Goal: Information Seeking & Learning: Learn about a topic

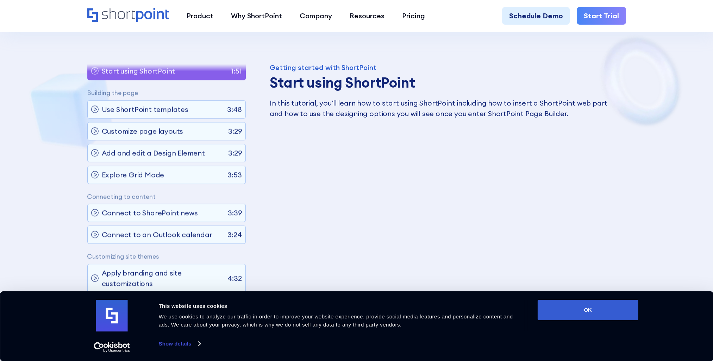
scroll to position [4, 0]
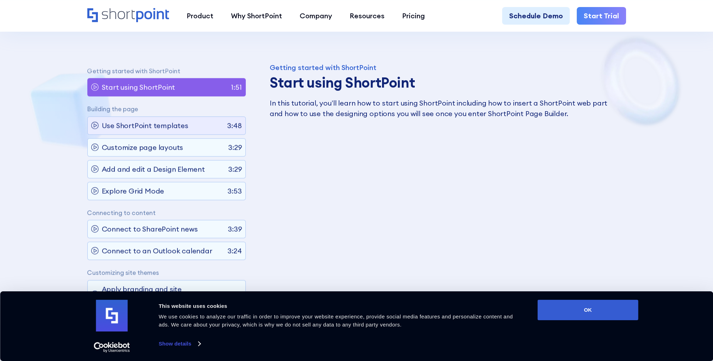
click at [180, 122] on p "Use ShortPoint templates" at bounding box center [145, 125] width 87 height 11
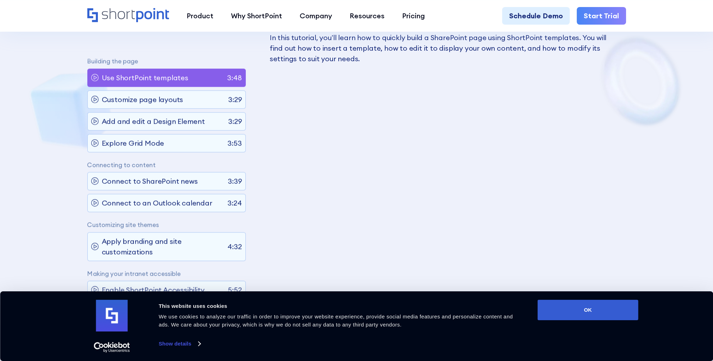
scroll to position [510, 0]
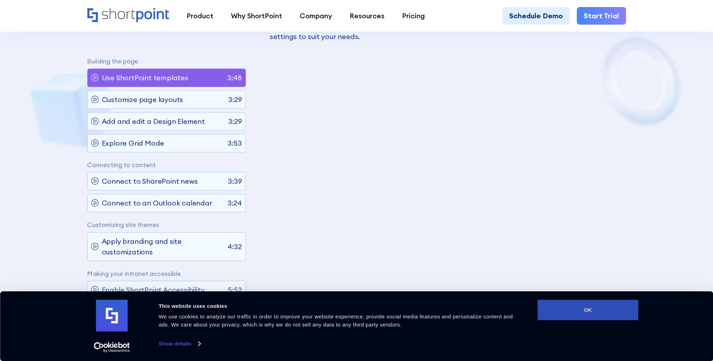
click at [593, 310] on button "OK" at bounding box center [587, 310] width 101 height 20
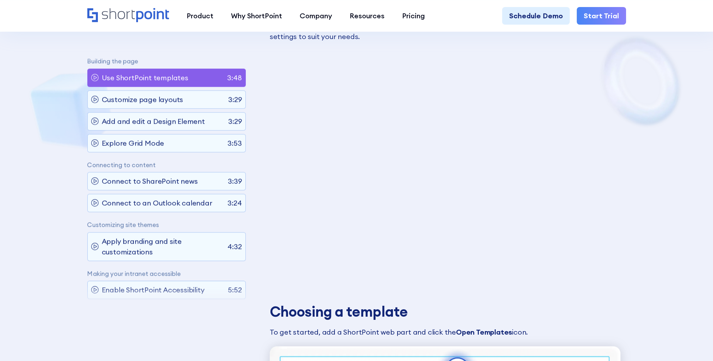
scroll to position [0, 0]
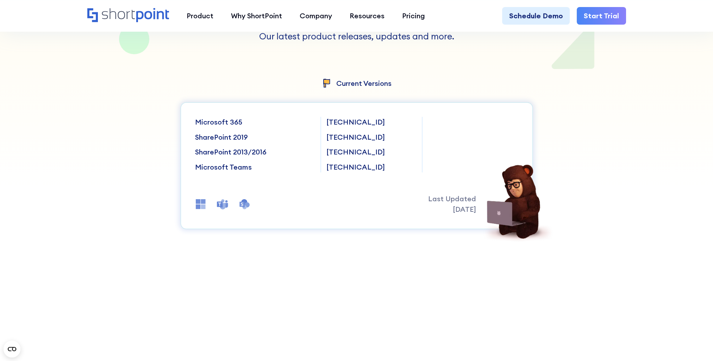
scroll to position [176, 0]
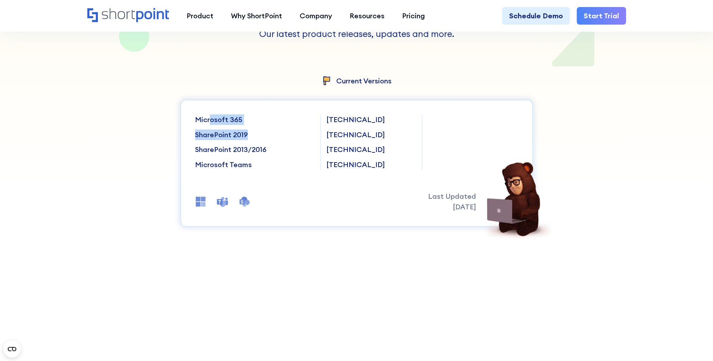
drag, startPoint x: 208, startPoint y: 117, endPoint x: 252, endPoint y: 134, distance: 46.7
click at [252, 134] on div "Microsoft 365 SharePoint 2019 SharePoint 2013/2016 Microsoft Teams" at bounding box center [255, 142] width 120 height 56
drag, startPoint x: 252, startPoint y: 134, endPoint x: 260, endPoint y: 134, distance: 8.5
click at [260, 134] on p "SharePoint 2019" at bounding box center [255, 135] width 120 height 11
click at [221, 136] on p "SharePoint 2019" at bounding box center [255, 135] width 120 height 11
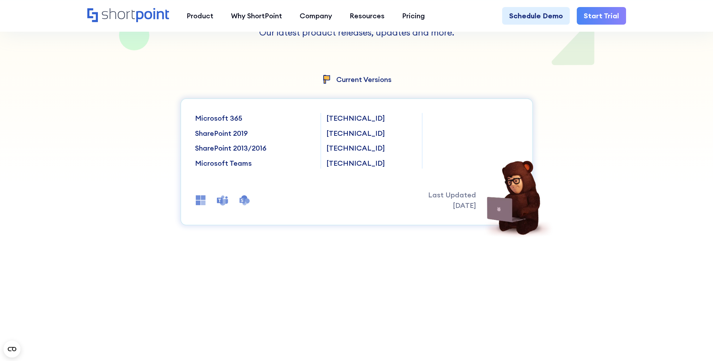
scroll to position [211, 0]
